Goal: Entertainment & Leisure: Consume media (video, audio)

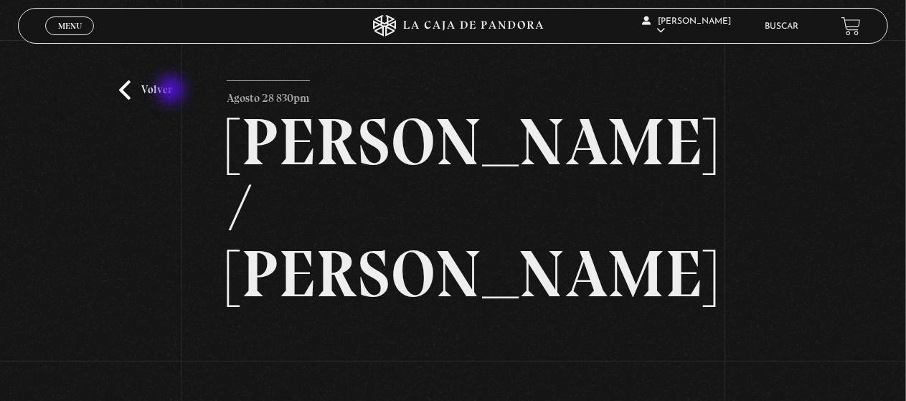
click at [172, 91] on link "Volver" at bounding box center [145, 89] width 53 height 19
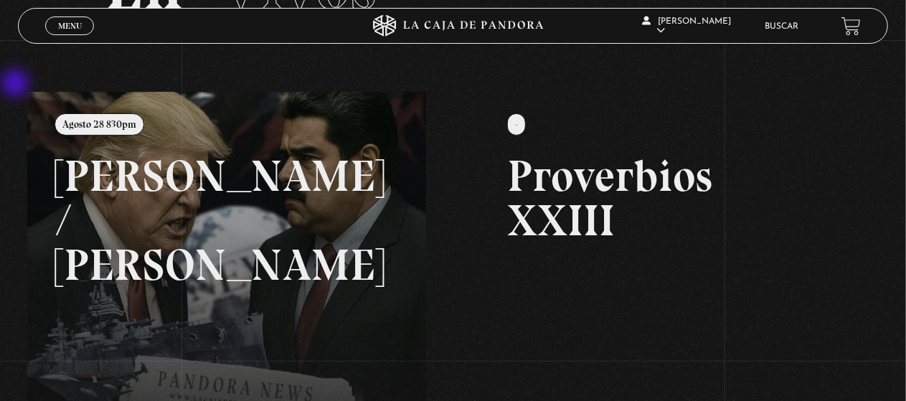
scroll to position [117, 0]
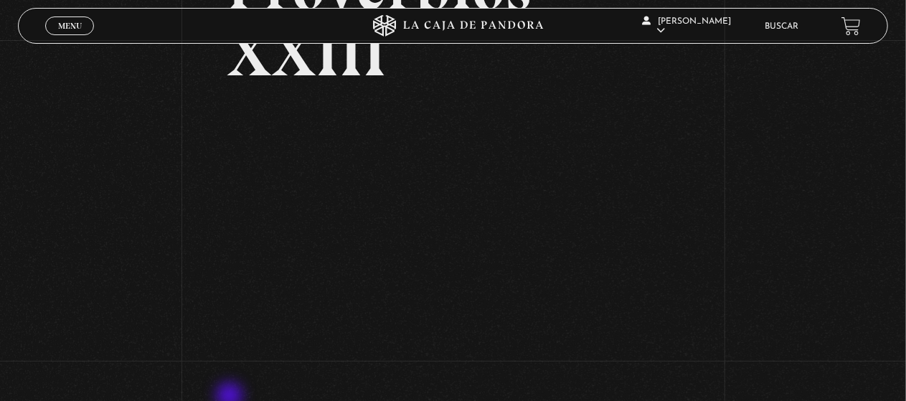
scroll to position [167, 0]
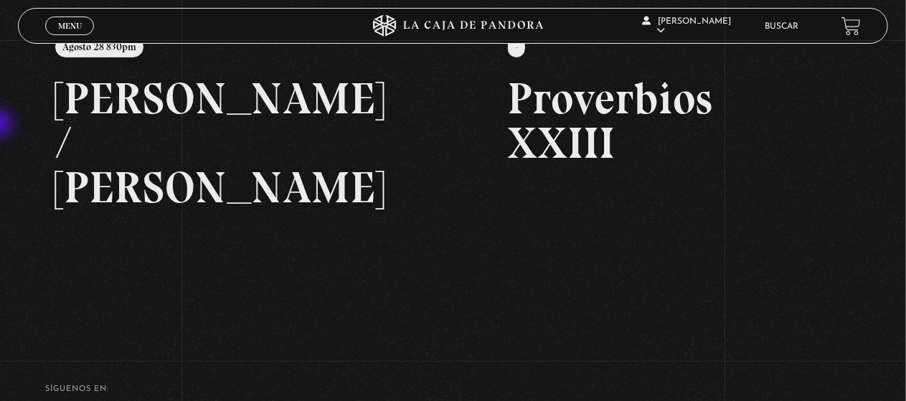
scroll to position [148, 0]
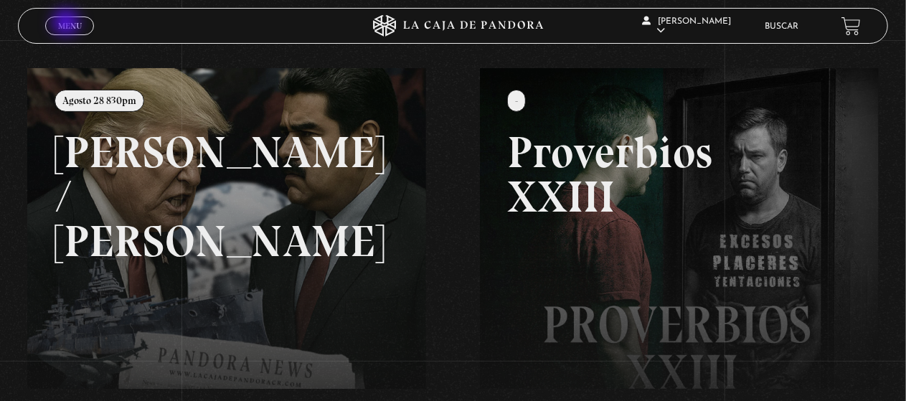
click at [67, 23] on span "Menu" at bounding box center [70, 26] width 24 height 9
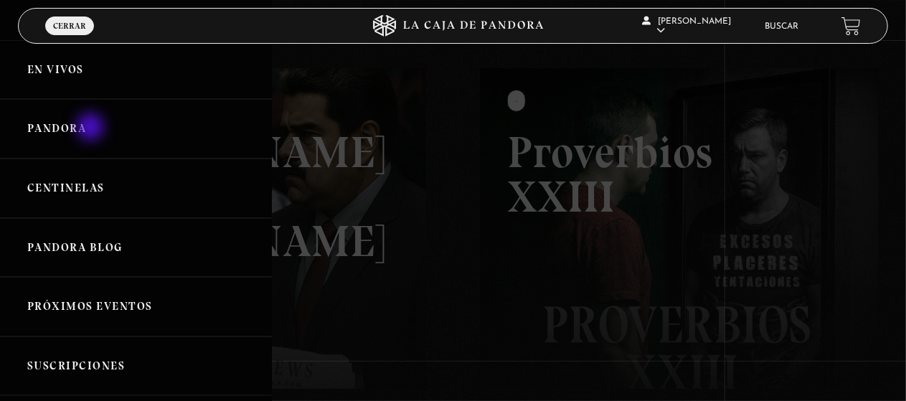
click at [92, 128] on link "Pandora" at bounding box center [136, 129] width 272 height 60
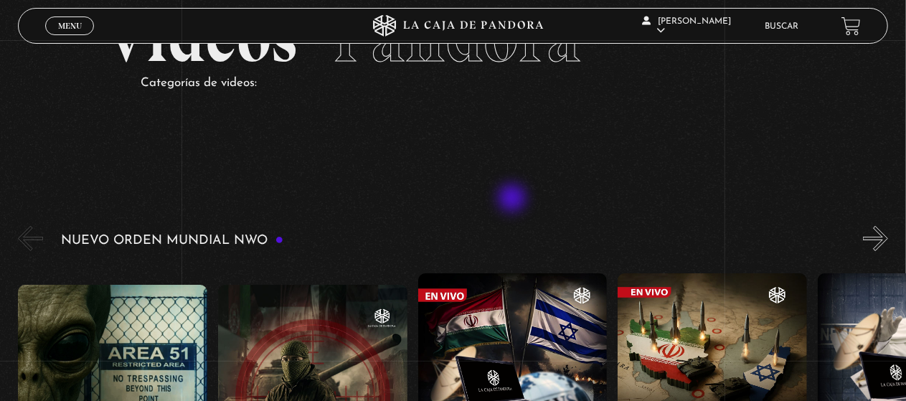
scroll to position [167, 0]
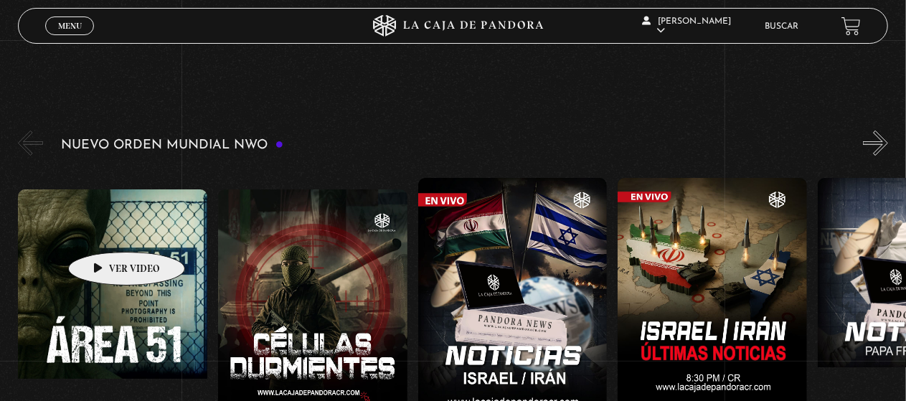
click at [104, 230] on figure at bounding box center [112, 318] width 189 height 258
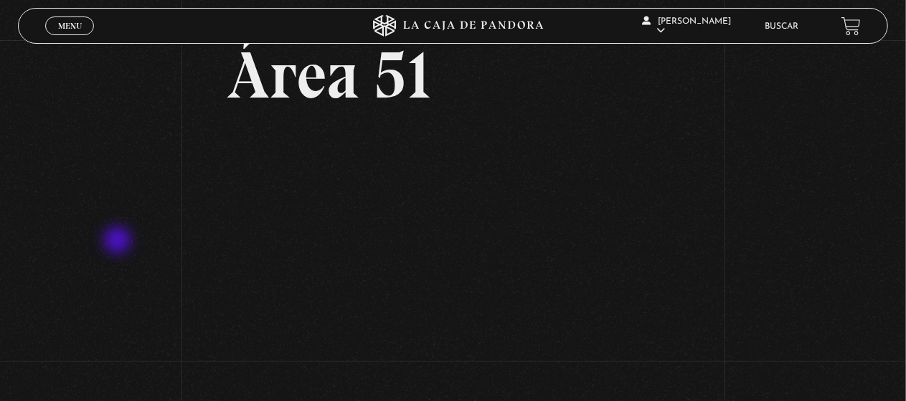
scroll to position [95, 0]
